Goal: Information Seeking & Learning: Learn about a topic

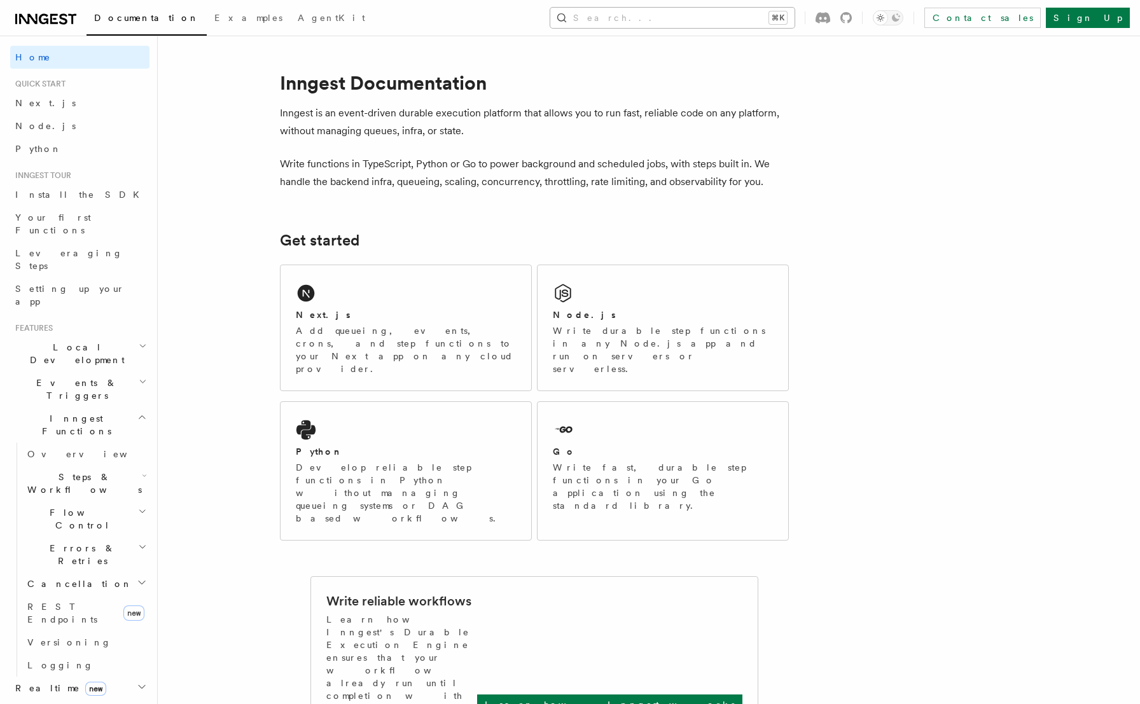
click at [697, 16] on button "Search... ⌘K" at bounding box center [672, 18] width 244 height 20
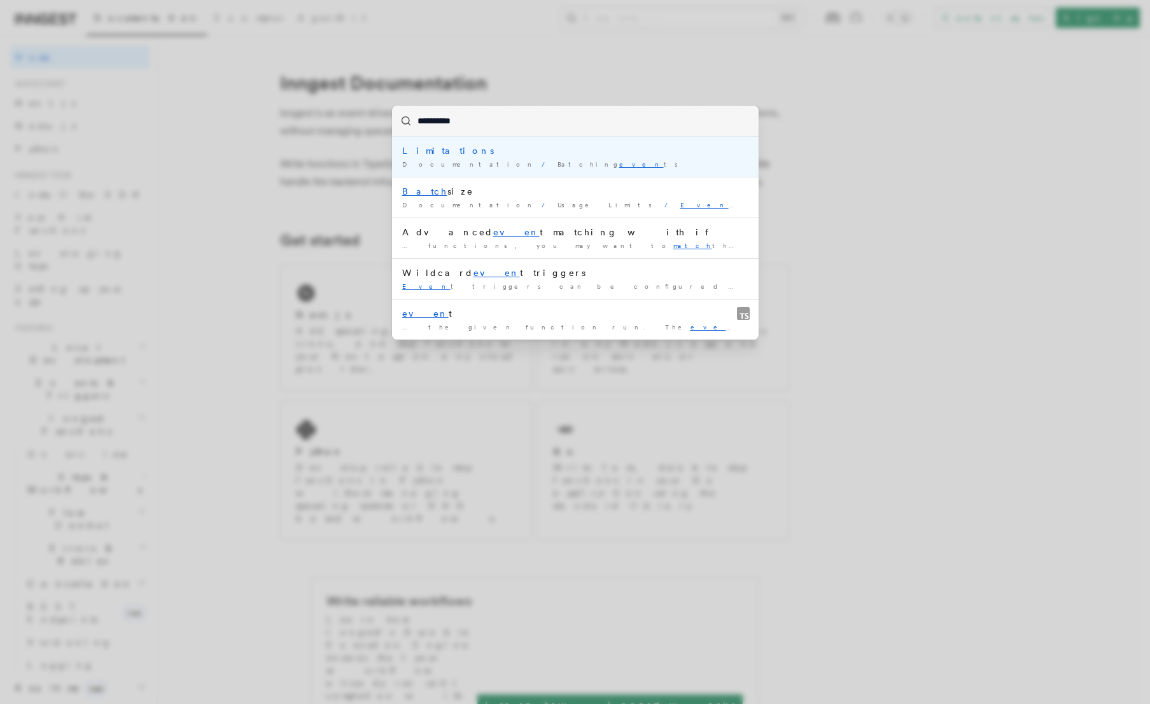
type input "**********"
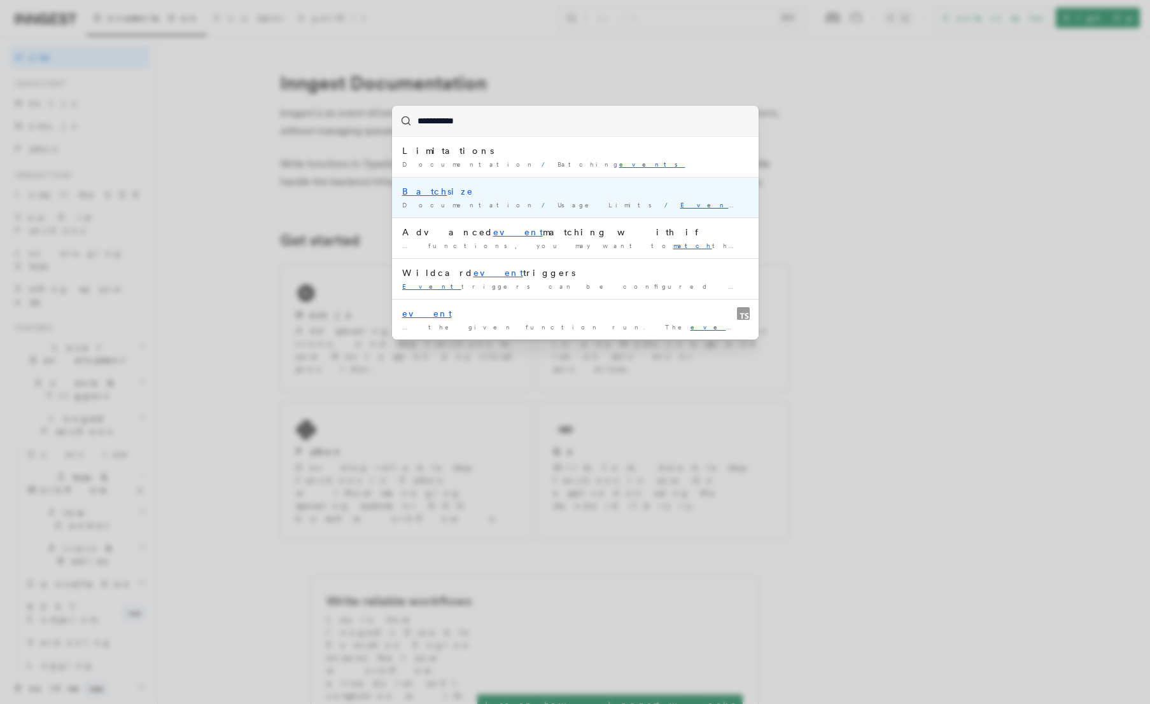
click at [509, 193] on div "Batch size" at bounding box center [575, 191] width 346 height 13
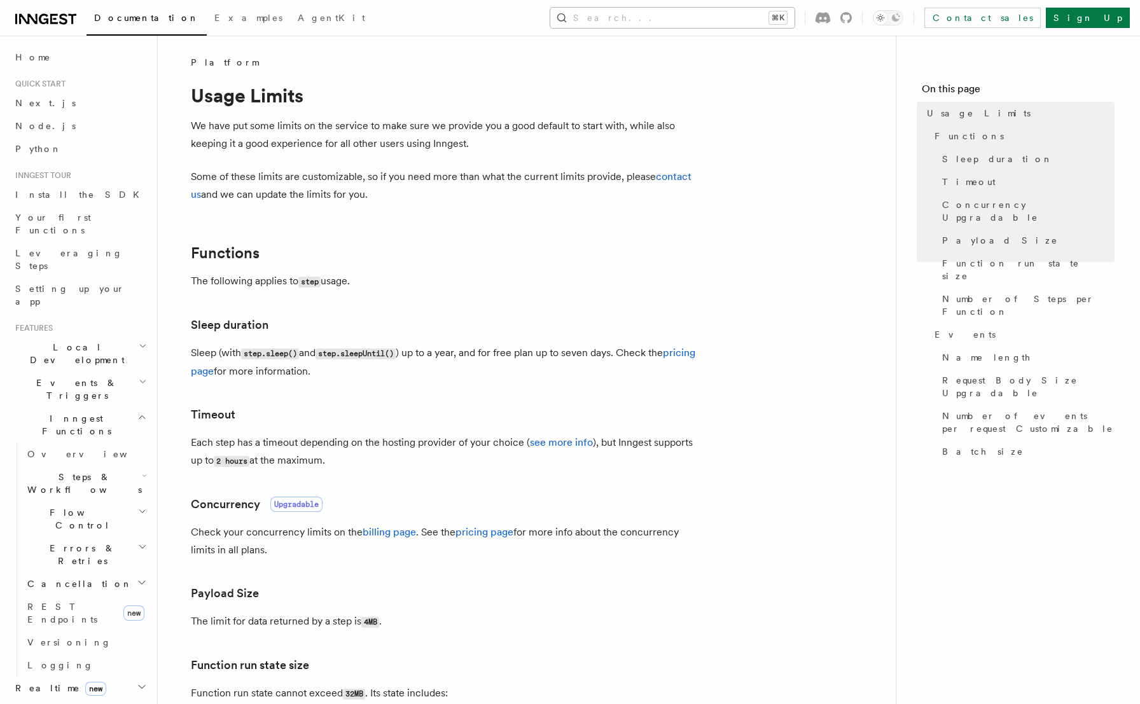
click at [661, 13] on button "Search... ⌘K" at bounding box center [672, 18] width 244 height 20
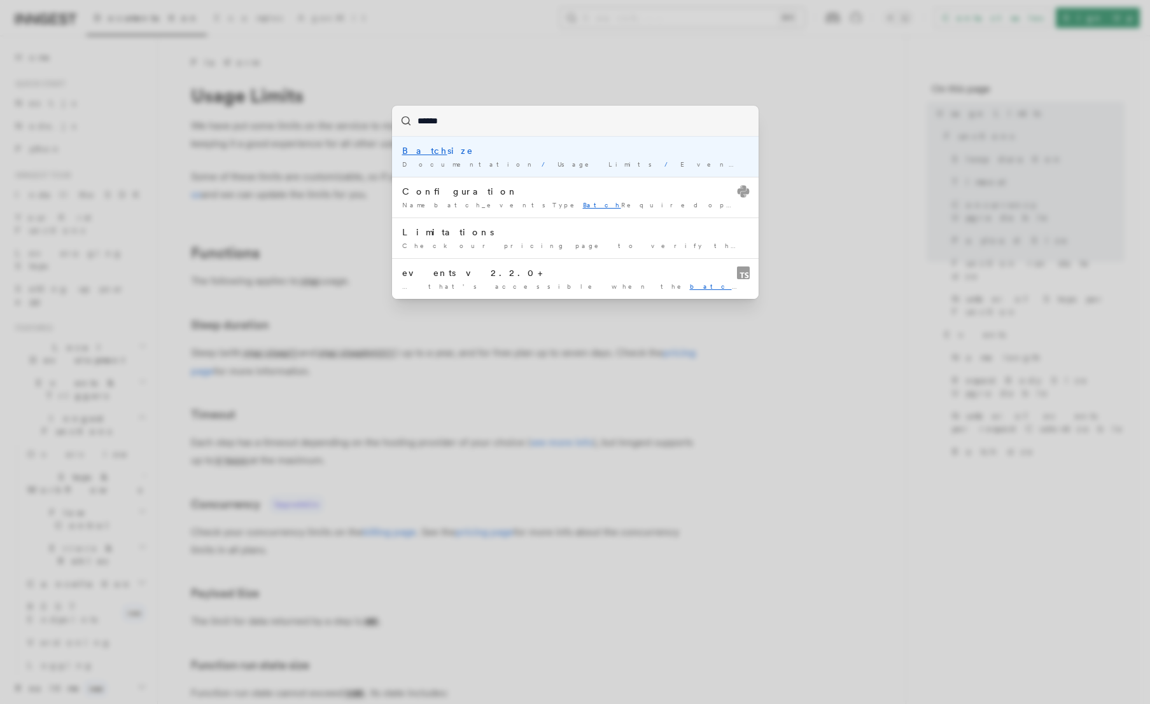
type input "*****"
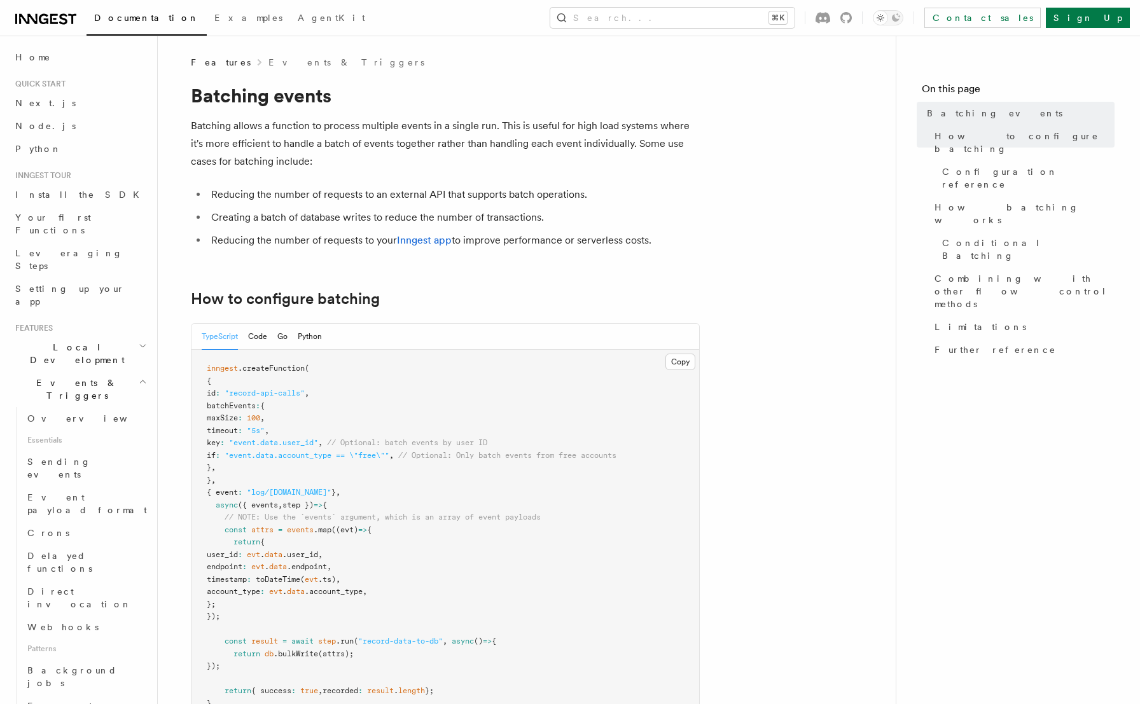
click at [357, 447] on pre "inngest .createFunction ( { id : "record-api-calls" , batchEvents : { maxSize :…" at bounding box center [446, 543] width 508 height 386
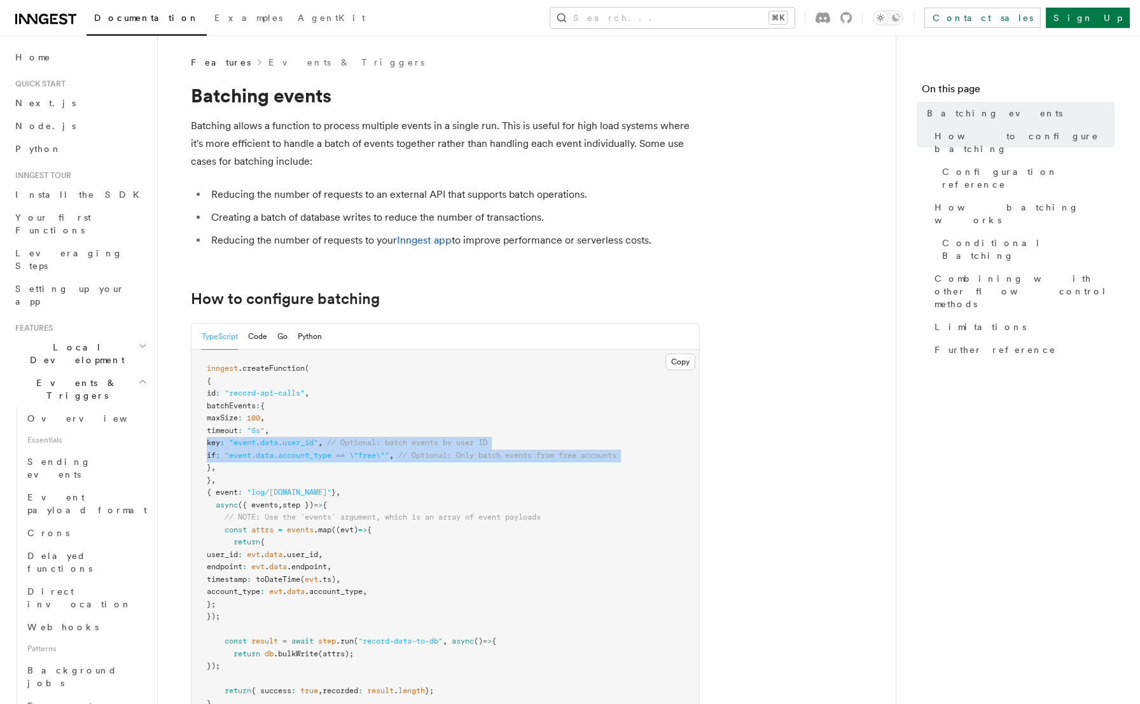
drag, startPoint x: 357, startPoint y: 447, endPoint x: 356, endPoint y: 454, distance: 6.5
click at [356, 454] on pre "inngest .createFunction ( { id : "record-api-calls" , batchEvents : { maxSize :…" at bounding box center [446, 543] width 508 height 386
click at [356, 454] on span ""event.data.account_type == \"free\""" at bounding box center [307, 455] width 165 height 9
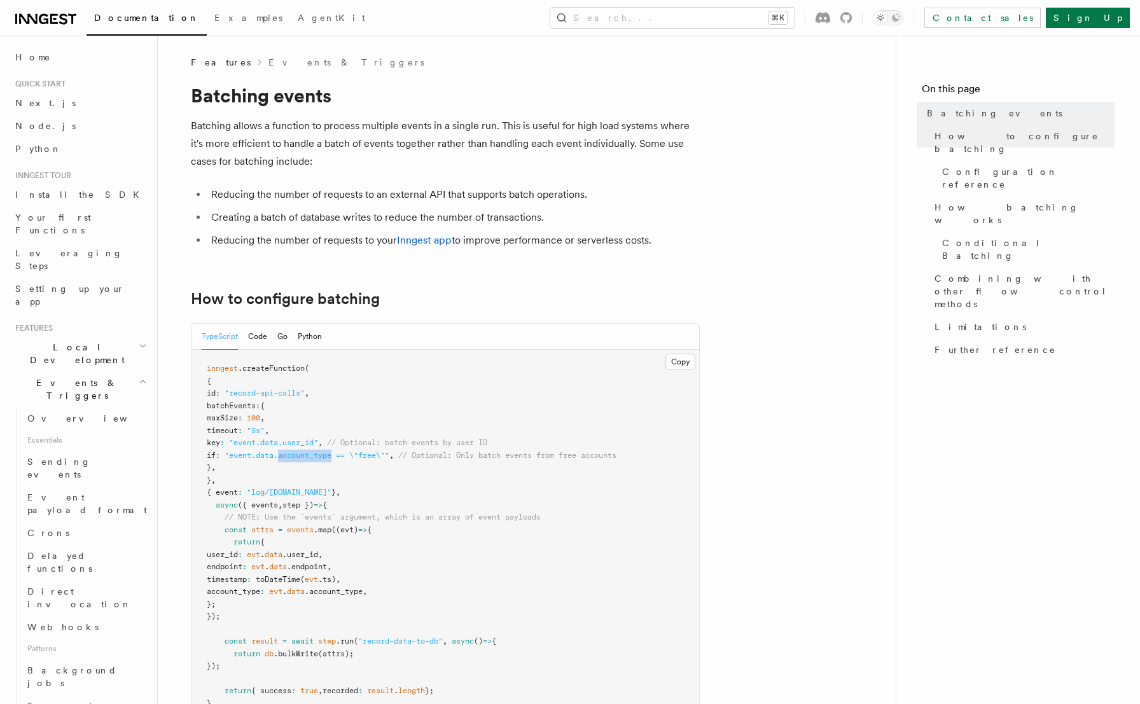
click at [356, 454] on span ""event.data.account_type == \"free\""" at bounding box center [307, 455] width 165 height 9
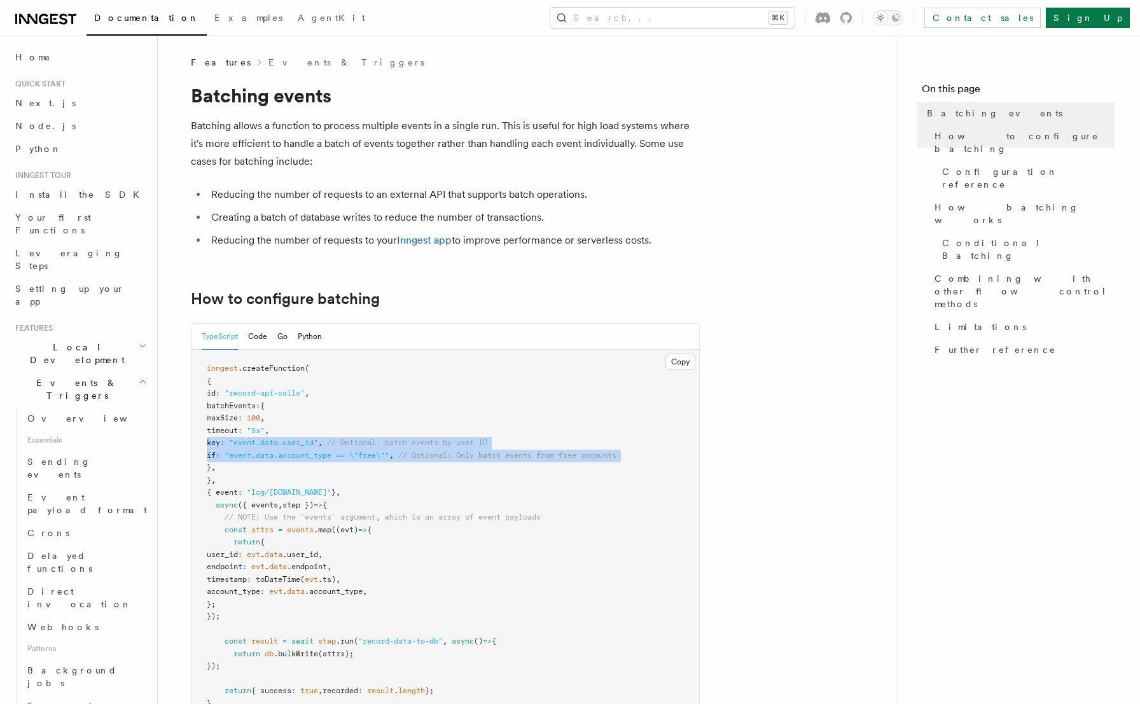
drag, startPoint x: 356, startPoint y: 454, endPoint x: 357, endPoint y: 442, distance: 11.5
click at [357, 442] on code "inngest .createFunction ( { id : "record-api-calls" , batchEvents : { maxSize :…" at bounding box center [412, 542] width 410 height 356
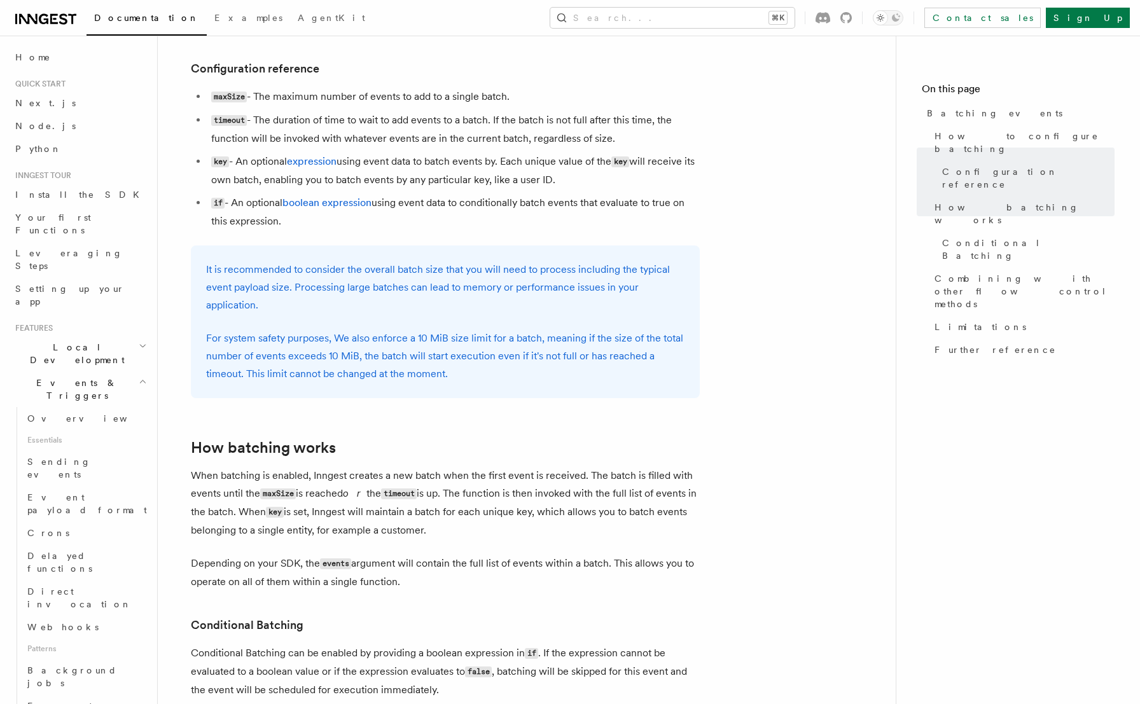
scroll to position [1159, 0]
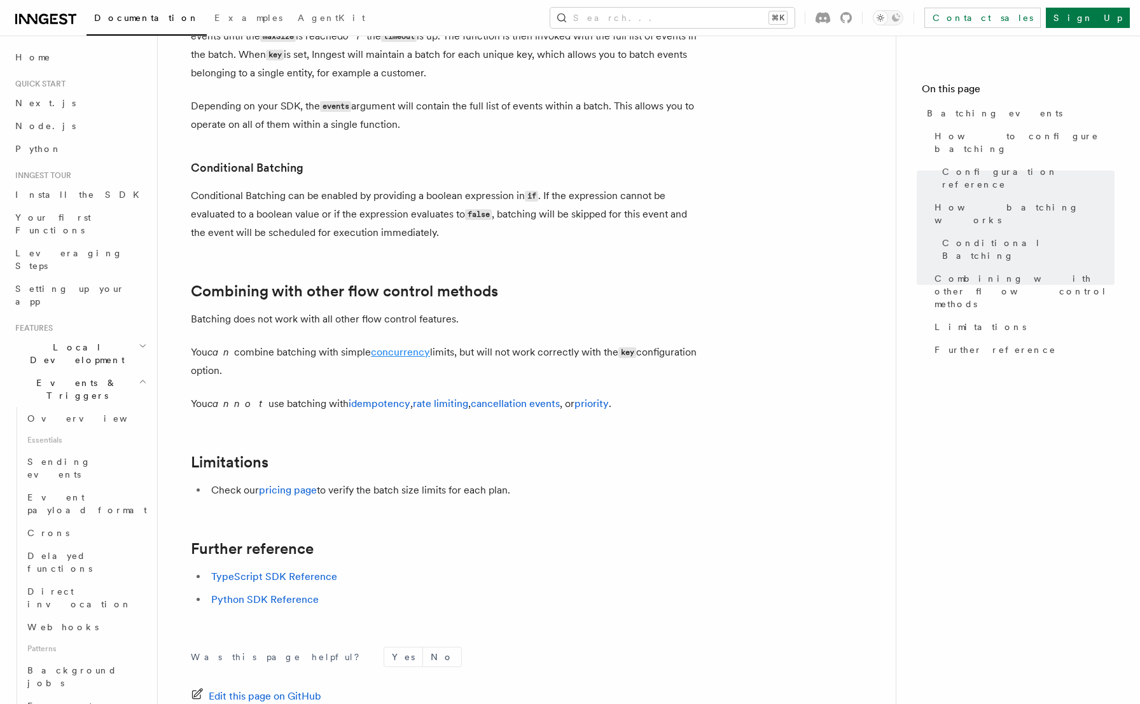
click at [398, 351] on link "concurrency" at bounding box center [400, 352] width 59 height 12
click at [266, 311] on p "Batching does not work with all other flow control features." at bounding box center [445, 320] width 509 height 18
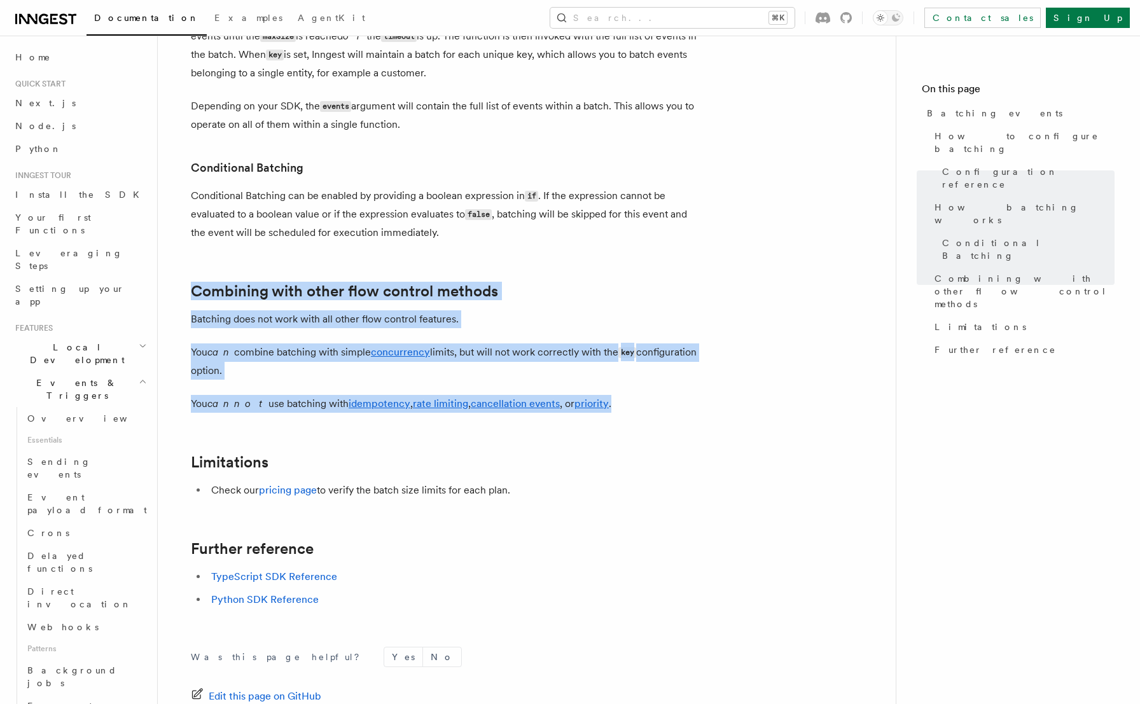
drag, startPoint x: 610, startPoint y: 402, endPoint x: 202, endPoint y: 256, distance: 432.9
click at [563, 325] on p "Batching does not work with all other flow control features." at bounding box center [445, 320] width 509 height 18
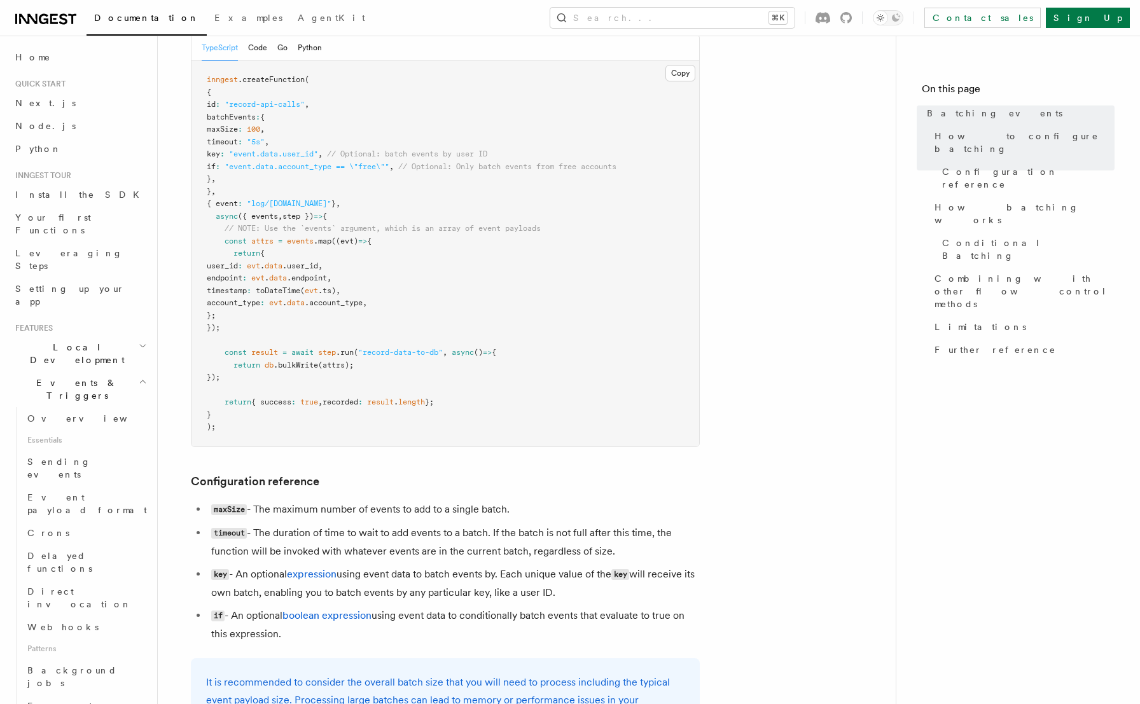
scroll to position [337, 0]
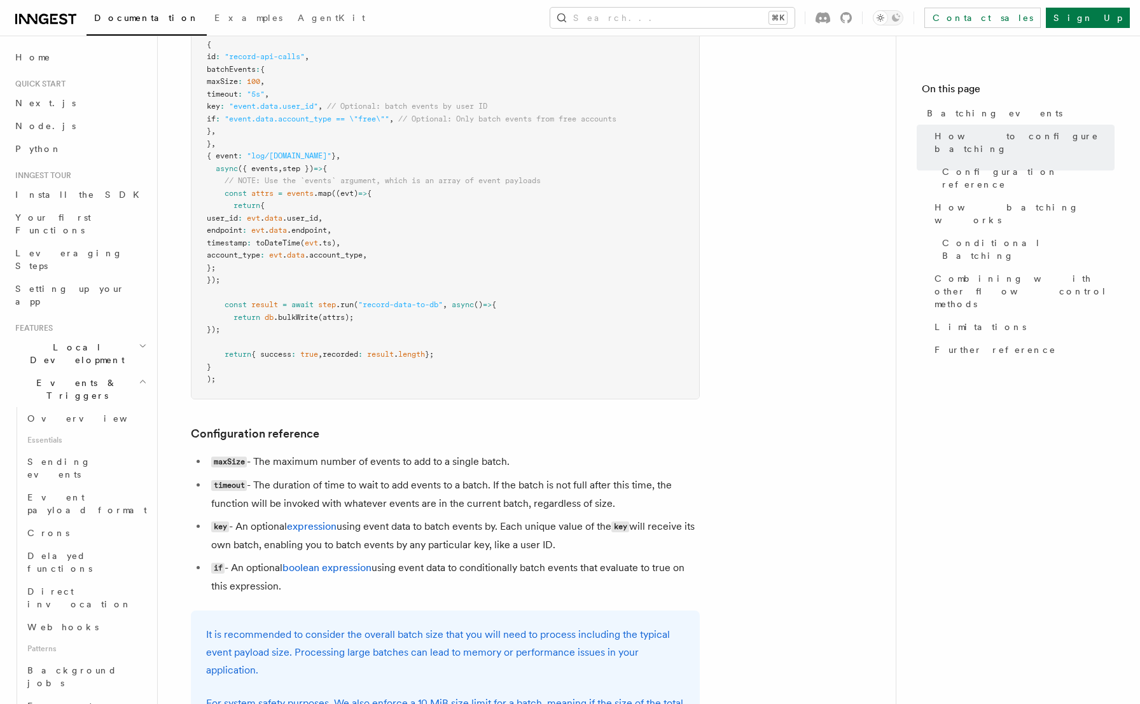
drag, startPoint x: 440, startPoint y: 587, endPoint x: 299, endPoint y: 162, distance: 447.7
click at [300, 161] on article "Features Events & Triggers Batching events Batching allows a function to proces…" at bounding box center [526, 700] width 697 height 1963
click at [299, 162] on pre "inngest .createFunction ( { id : "record-api-calls" , batchEvents : { maxSize :…" at bounding box center [446, 206] width 508 height 386
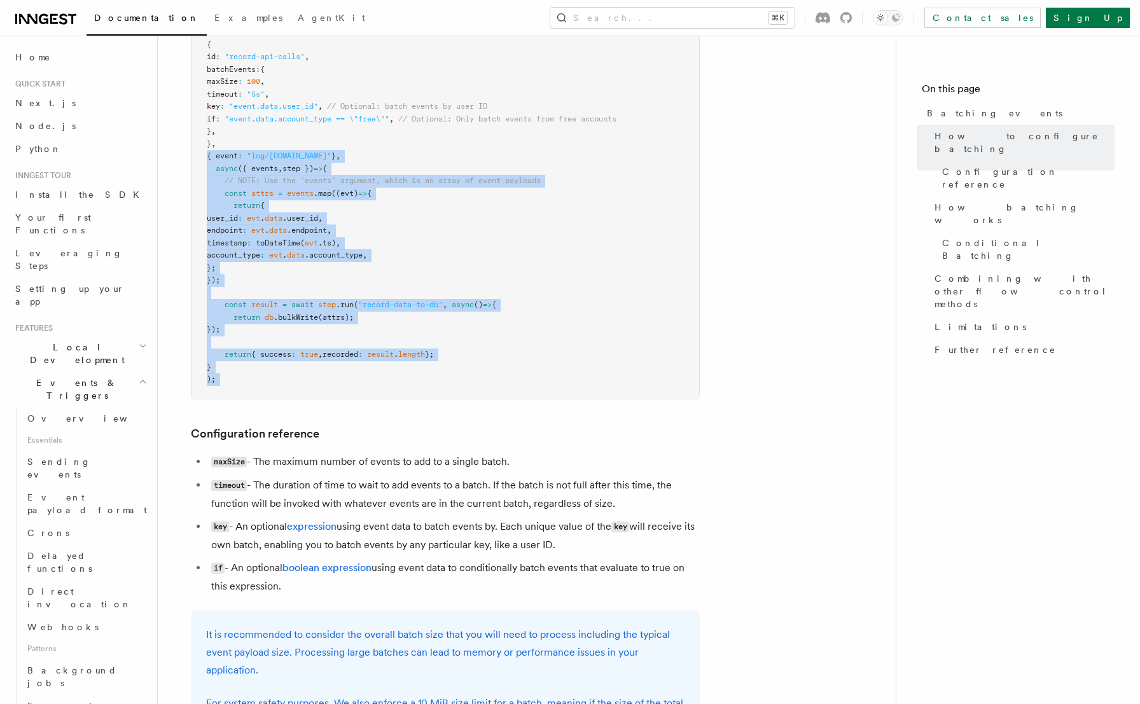
drag, startPoint x: 299, startPoint y: 162, endPoint x: 344, endPoint y: 374, distance: 216.7
click at [344, 374] on pre "inngest .createFunction ( { id : "record-api-calls" , batchEvents : { maxSize :…" at bounding box center [446, 206] width 508 height 386
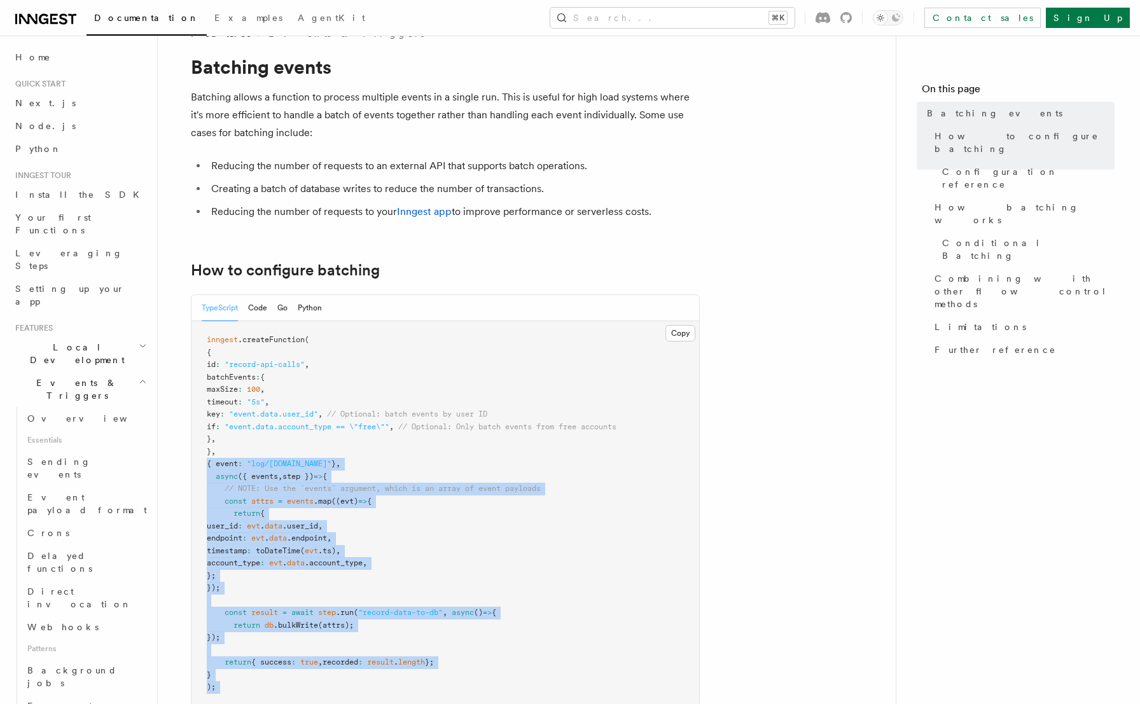
scroll to position [0, 0]
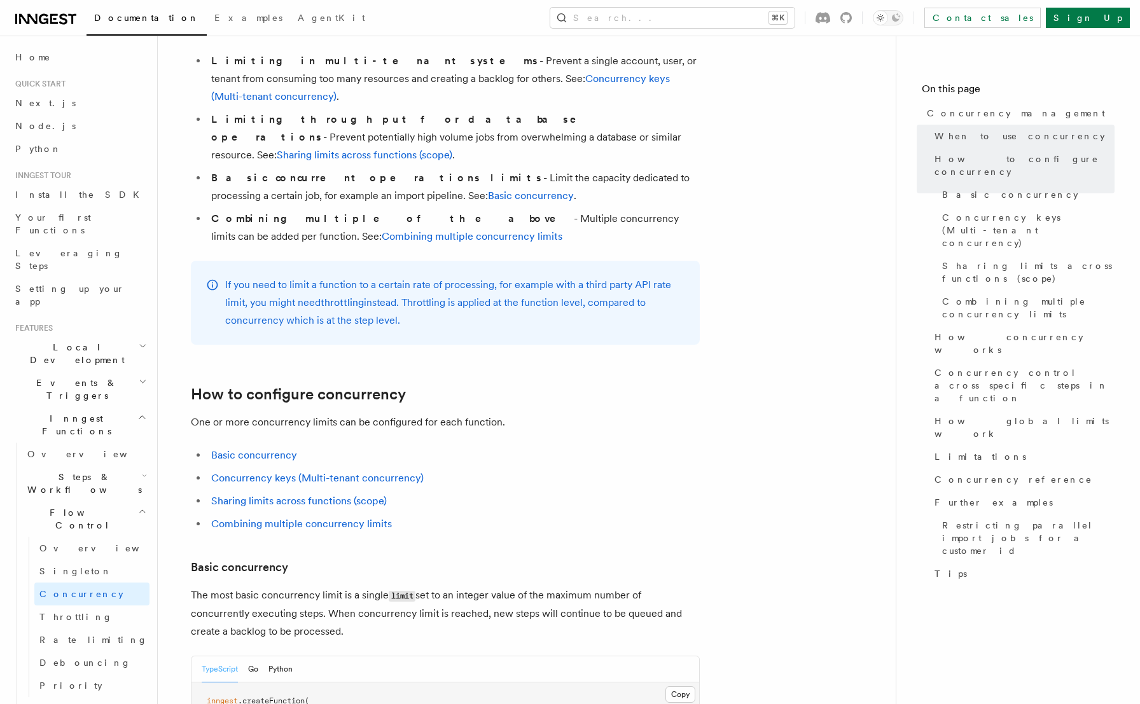
scroll to position [665, 0]
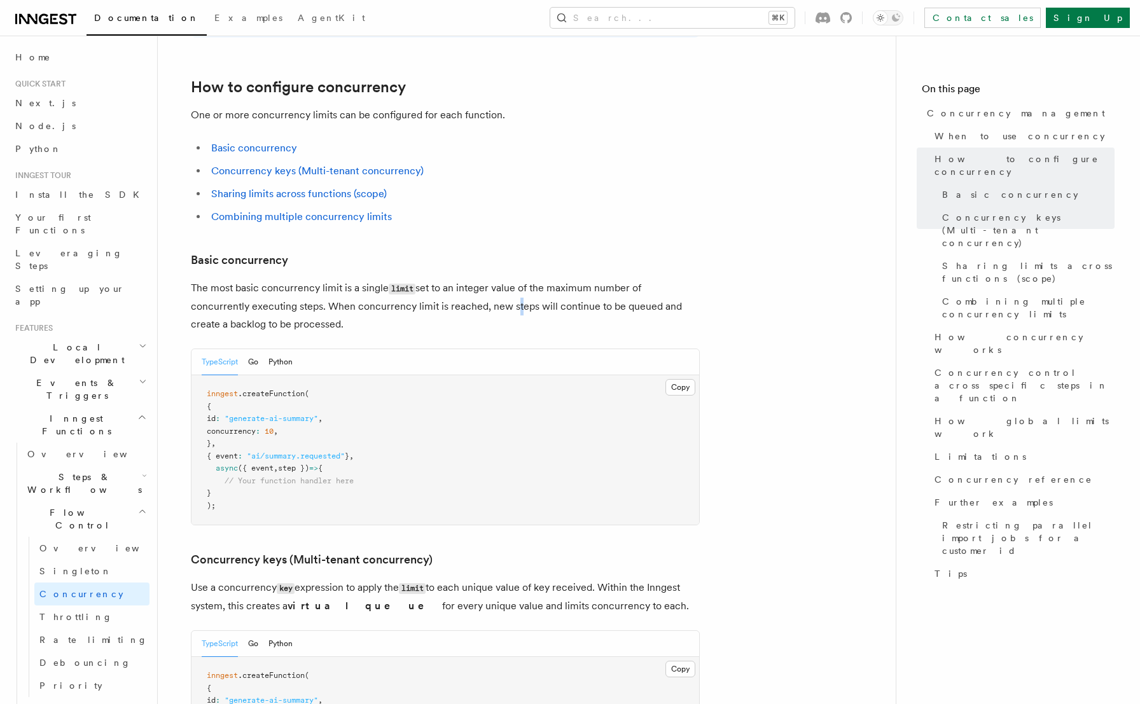
click at [511, 279] on p "The most basic concurrency limit is a single limit set to an integer value of t…" at bounding box center [445, 306] width 509 height 54
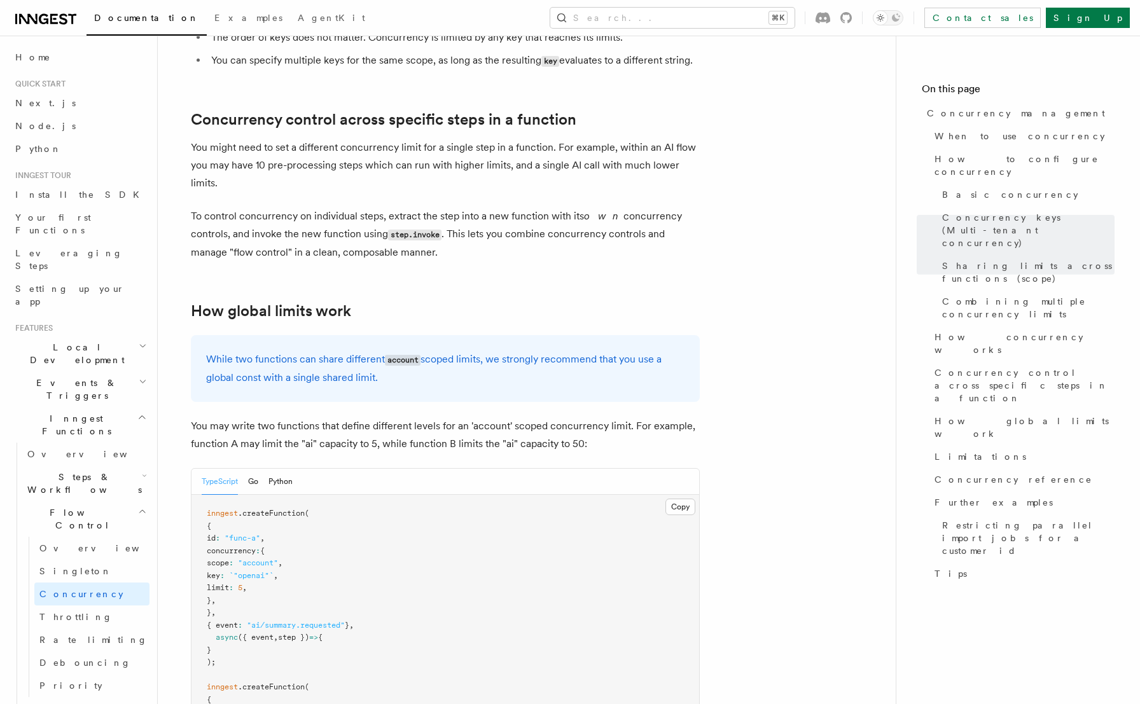
scroll to position [3064, 0]
